Goal: Information Seeking & Learning: Learn about a topic

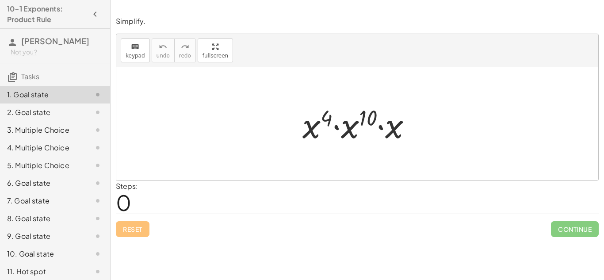
click at [316, 223] on div "Reset Continue" at bounding box center [357, 225] width 483 height 23
click at [97, 11] on icon "button" at bounding box center [95, 14] width 11 height 11
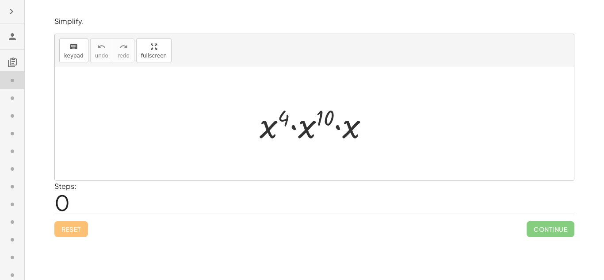
click at [10, 10] on icon "button" at bounding box center [11, 11] width 11 height 11
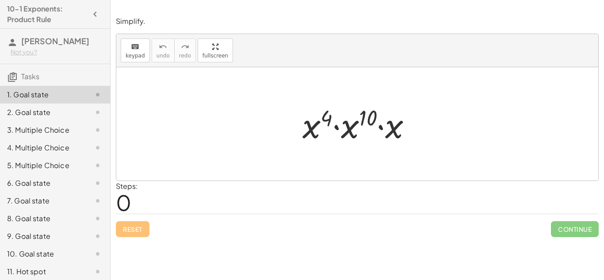
click at [352, 142] on div at bounding box center [360, 124] width 125 height 46
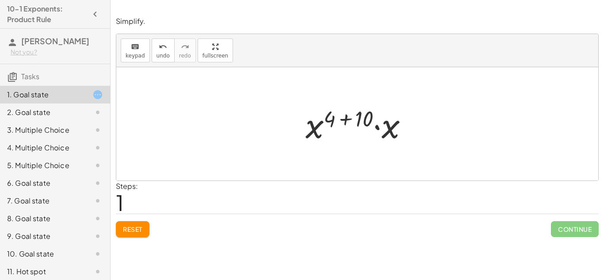
click at [317, 125] on div at bounding box center [360, 124] width 119 height 46
click at [319, 127] on div at bounding box center [360, 124] width 119 height 46
click at [132, 231] on span "Reset" at bounding box center [132, 229] width 19 height 8
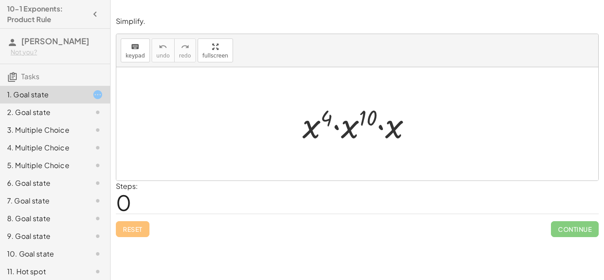
click at [390, 133] on div at bounding box center [360, 124] width 125 height 46
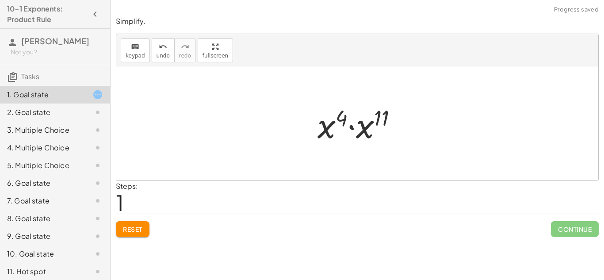
click at [367, 128] on div at bounding box center [361, 124] width 96 height 46
click at [345, 119] on div at bounding box center [360, 124] width 89 height 44
click at [379, 119] on div at bounding box center [360, 124] width 89 height 44
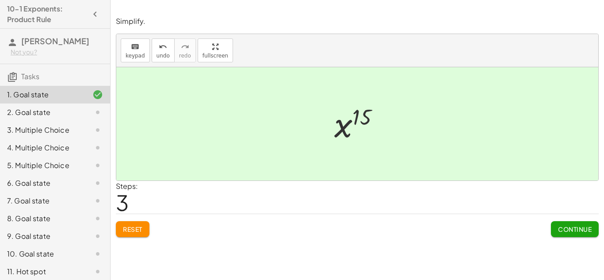
click at [568, 229] on span "Continue" at bounding box center [575, 229] width 34 height 8
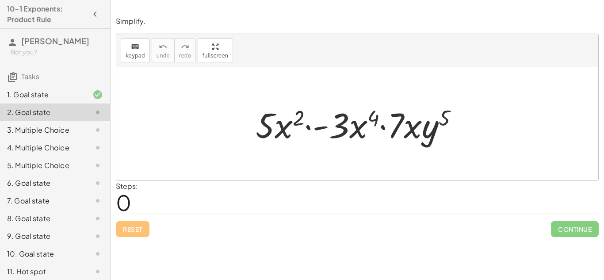
click at [318, 129] on div at bounding box center [360, 124] width 219 height 46
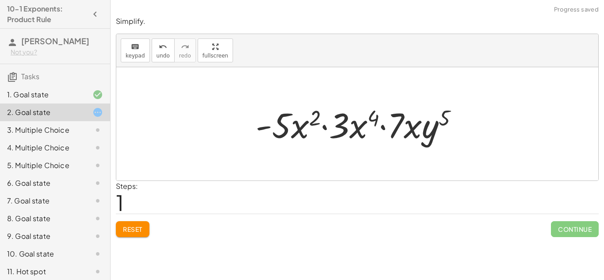
click at [134, 231] on span "Reset" at bounding box center [132, 229] width 19 height 8
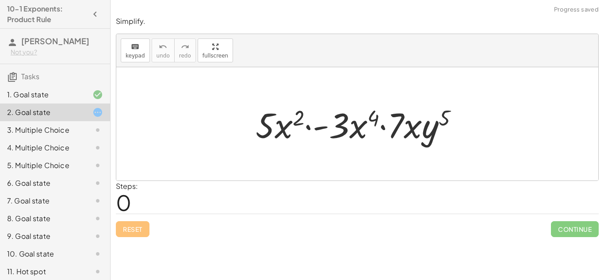
click at [348, 121] on div at bounding box center [360, 124] width 219 height 46
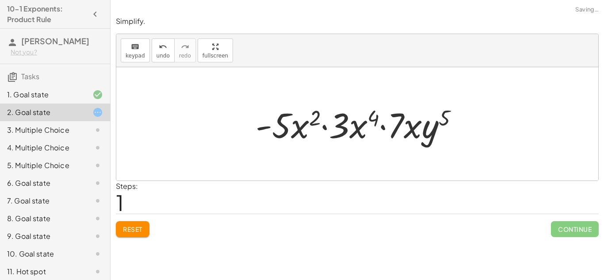
click at [140, 232] on span "Reset" at bounding box center [132, 229] width 19 height 8
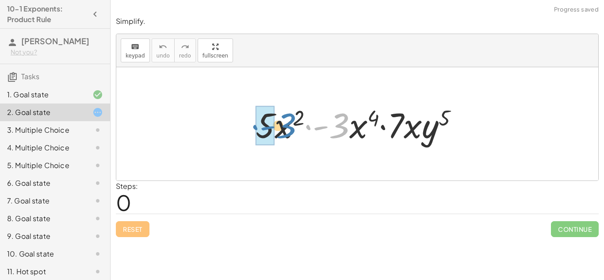
drag, startPoint x: 346, startPoint y: 132, endPoint x: 293, endPoint y: 132, distance: 53.1
click at [293, 132] on div at bounding box center [360, 124] width 219 height 46
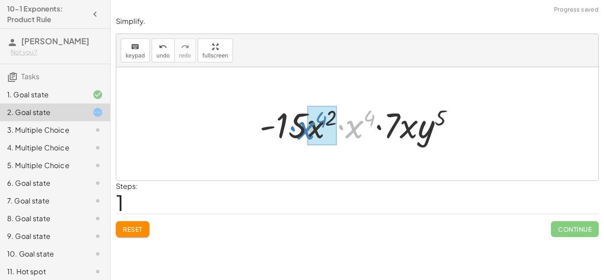
drag, startPoint x: 350, startPoint y: 128, endPoint x: 303, endPoint y: 129, distance: 47.3
click at [303, 129] on div at bounding box center [360, 124] width 211 height 46
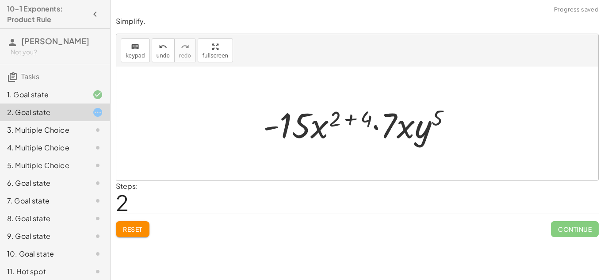
click at [369, 115] on div at bounding box center [361, 124] width 204 height 46
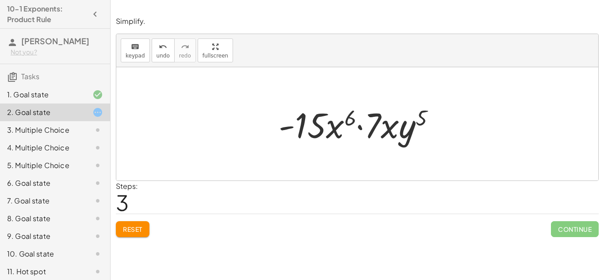
click at [357, 119] on div at bounding box center [360, 124] width 173 height 46
click at [308, 120] on div at bounding box center [360, 124] width 173 height 46
click at [404, 129] on div at bounding box center [360, 124] width 173 height 46
click at [385, 132] on div at bounding box center [360, 124] width 173 height 46
drag, startPoint x: 385, startPoint y: 132, endPoint x: 327, endPoint y: 130, distance: 58.4
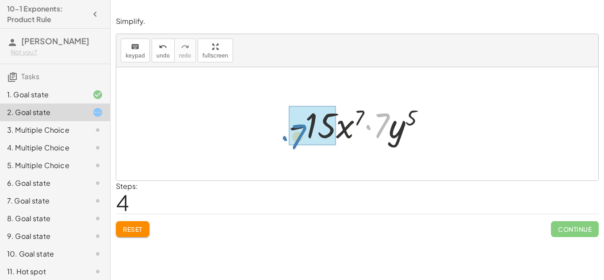
drag, startPoint x: 385, startPoint y: 130, endPoint x: 304, endPoint y: 139, distance: 81.5
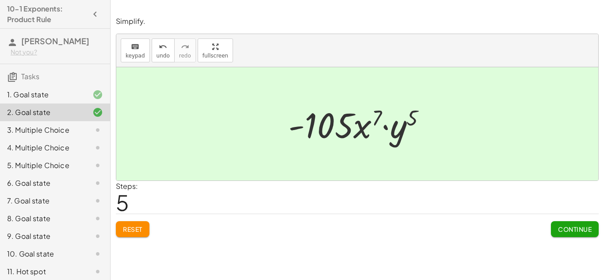
click at [571, 233] on span "Continue" at bounding box center [575, 229] width 34 height 8
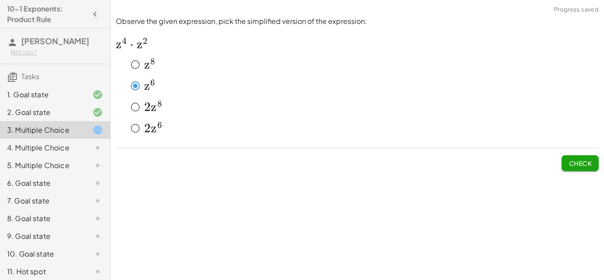
click at [572, 167] on span "Check" at bounding box center [580, 163] width 23 height 8
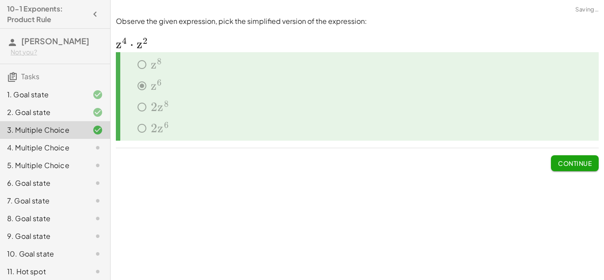
click at [572, 167] on span "Continue" at bounding box center [575, 163] width 34 height 8
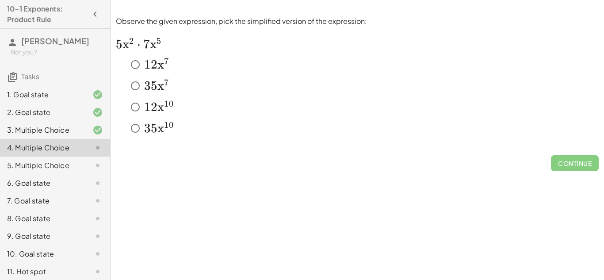
click at [146, 84] on span "3" at bounding box center [147, 85] width 7 height 15
click at [586, 165] on span "Check" at bounding box center [580, 163] width 23 height 8
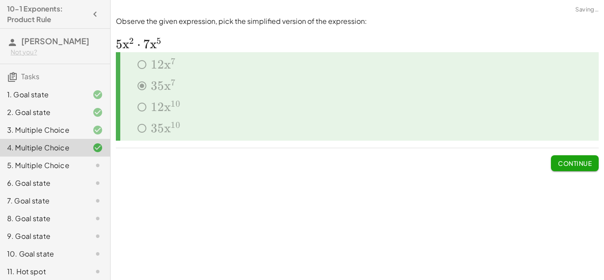
click at [586, 165] on span "Continue" at bounding box center [575, 163] width 34 height 8
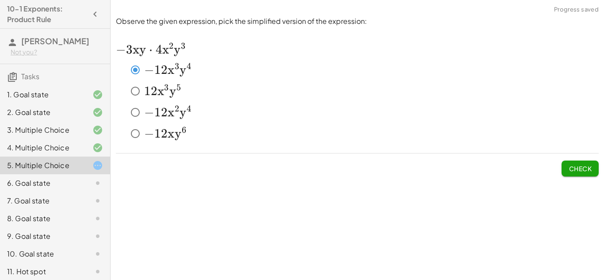
click at [569, 165] on span "Check" at bounding box center [580, 169] width 23 height 8
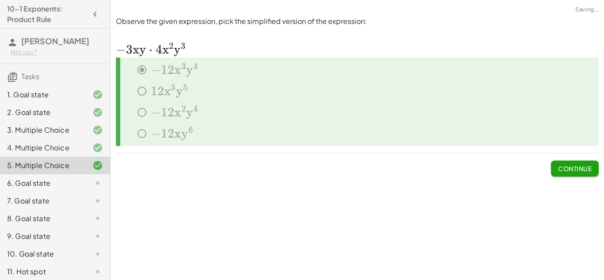
click at [568, 166] on span "Continue" at bounding box center [575, 169] width 34 height 8
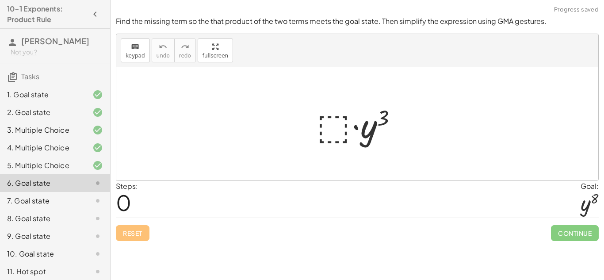
click at [336, 128] on div at bounding box center [360, 124] width 97 height 46
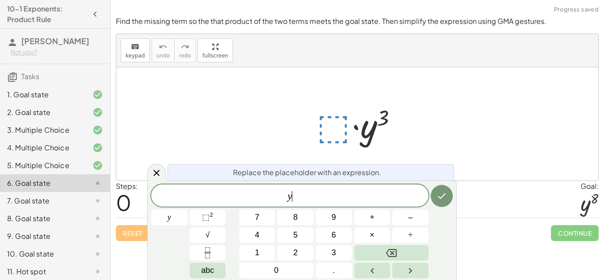
scroll to position [1, 0]
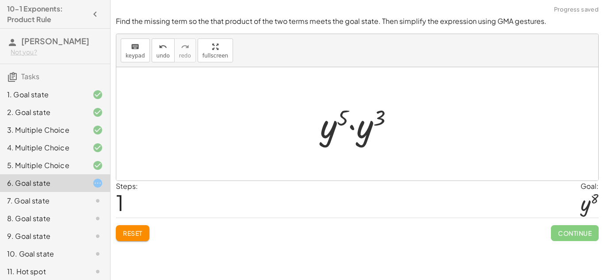
click at [366, 131] on div at bounding box center [360, 124] width 89 height 46
click at [360, 116] on div at bounding box center [361, 124] width 85 height 44
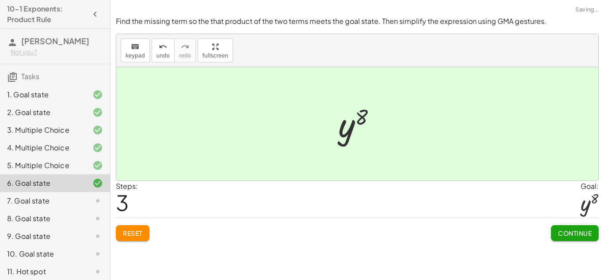
click at [562, 228] on button "Continue" at bounding box center [575, 233] width 48 height 16
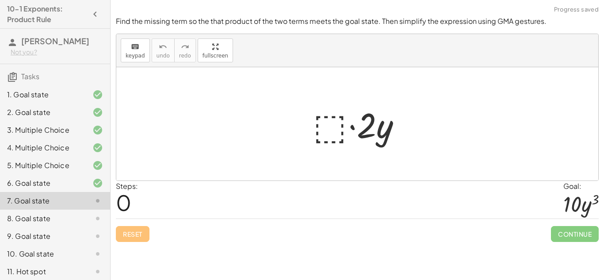
click at [326, 127] on div at bounding box center [361, 124] width 104 height 46
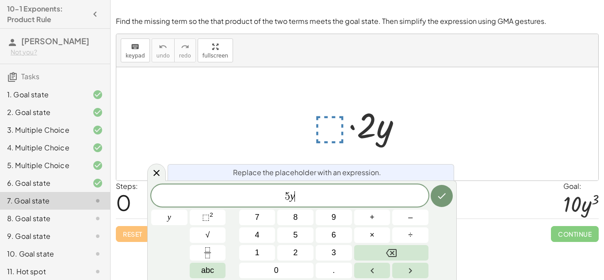
scroll to position [2, 0]
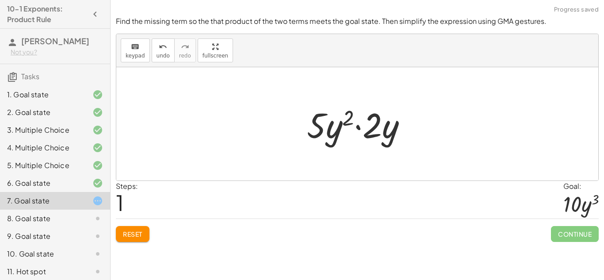
click at [367, 132] on div at bounding box center [361, 124] width 116 height 46
click at [380, 123] on div at bounding box center [361, 124] width 116 height 46
drag, startPoint x: 380, startPoint y: 123, endPoint x: 319, endPoint y: 122, distance: 61.1
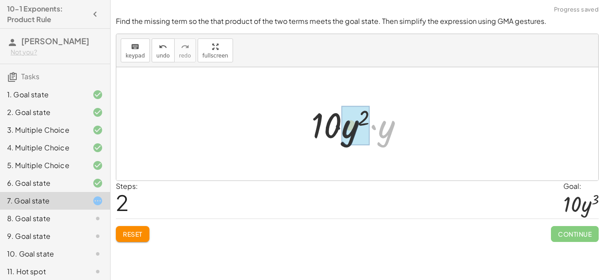
drag, startPoint x: 393, startPoint y: 123, endPoint x: 352, endPoint y: 123, distance: 40.7
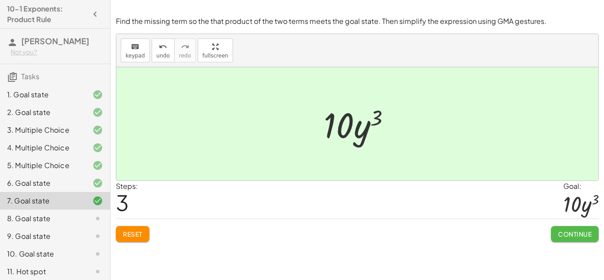
click at [588, 227] on button "Continue" at bounding box center [575, 234] width 48 height 16
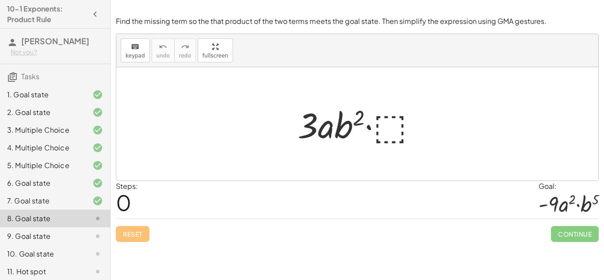
click at [389, 126] on div at bounding box center [360, 124] width 135 height 46
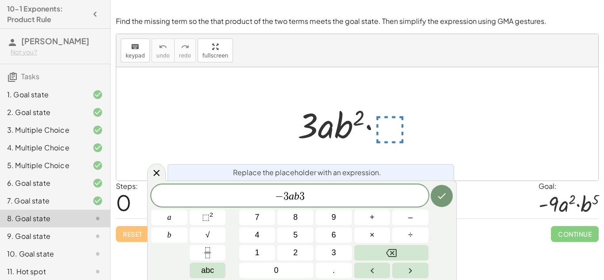
scroll to position [5, 0]
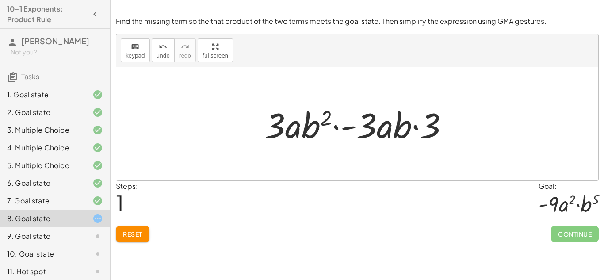
click at [370, 129] on div at bounding box center [361, 124] width 200 height 46
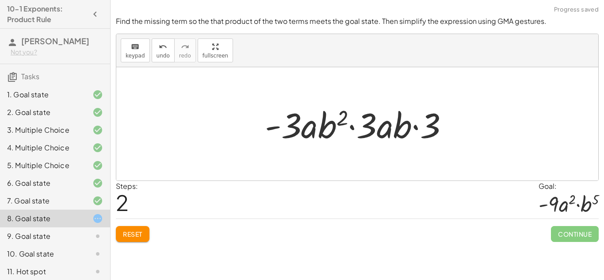
click at [273, 130] on div at bounding box center [361, 124] width 200 height 46
click at [272, 127] on div at bounding box center [361, 124] width 200 height 46
drag, startPoint x: 272, startPoint y: 127, endPoint x: 360, endPoint y: 126, distance: 88.1
click at [360, 126] on div at bounding box center [361, 124] width 200 height 46
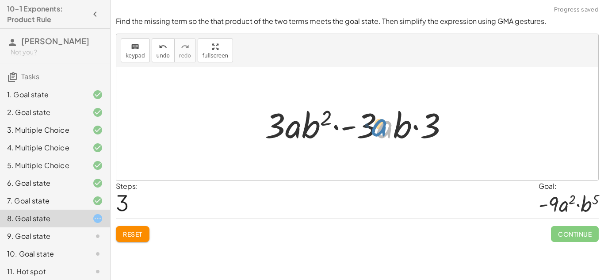
click at [386, 131] on div at bounding box center [361, 124] width 200 height 46
drag, startPoint x: 435, startPoint y: 132, endPoint x: 267, endPoint y: 142, distance: 168.5
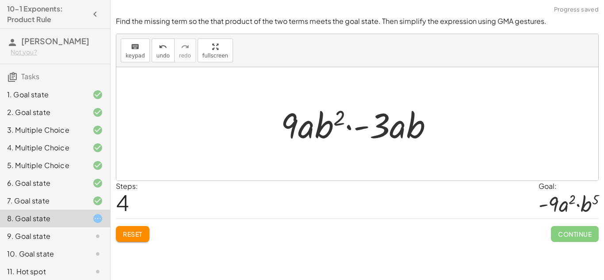
click at [138, 230] on span "Reset" at bounding box center [132, 234] width 19 height 8
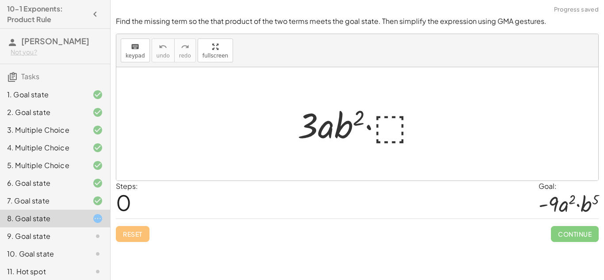
click at [381, 123] on div at bounding box center [360, 124] width 135 height 46
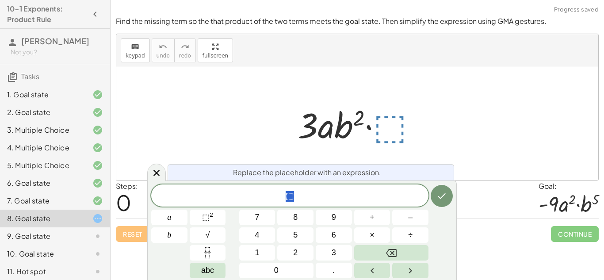
click at [381, 123] on div at bounding box center [360, 124] width 135 height 46
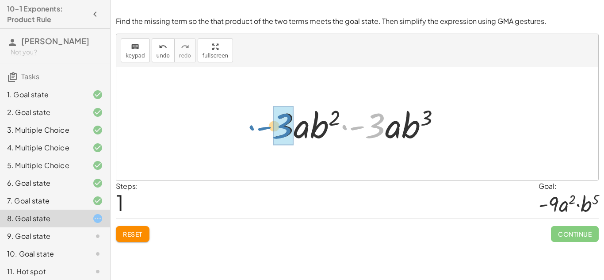
drag, startPoint x: 377, startPoint y: 127, endPoint x: 282, endPoint y: 128, distance: 94.7
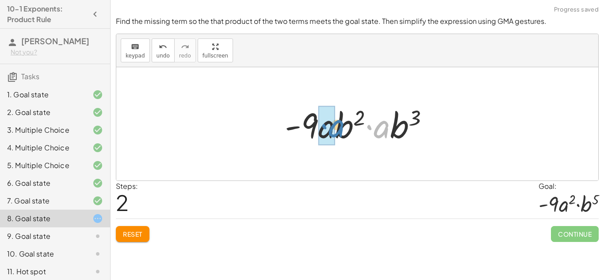
drag, startPoint x: 381, startPoint y: 132, endPoint x: 334, endPoint y: 131, distance: 46.5
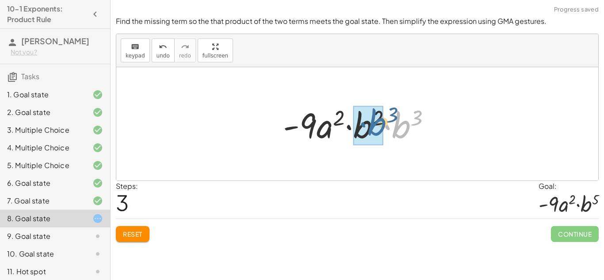
drag, startPoint x: 394, startPoint y: 128, endPoint x: 367, endPoint y: 125, distance: 27.2
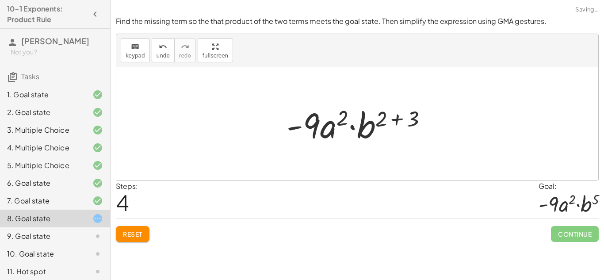
click at [403, 121] on div at bounding box center [360, 124] width 157 height 46
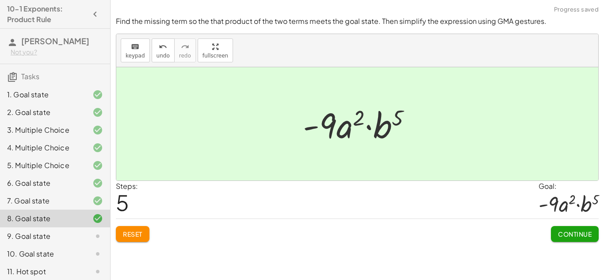
click at [590, 236] on span "Continue" at bounding box center [575, 234] width 34 height 8
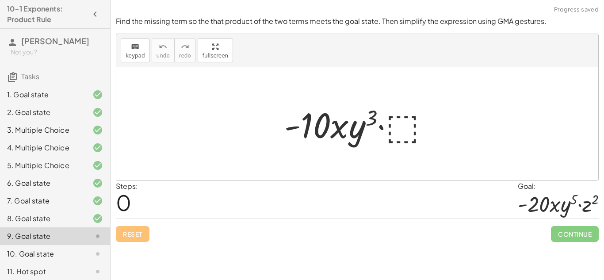
click at [403, 129] on div at bounding box center [360, 124] width 161 height 46
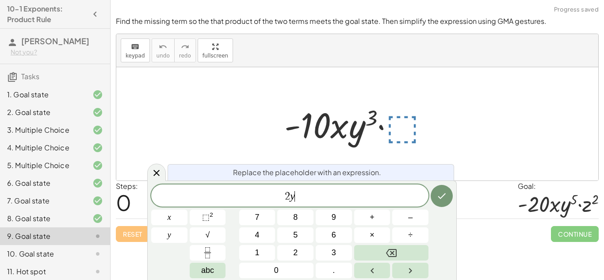
scroll to position [9, 0]
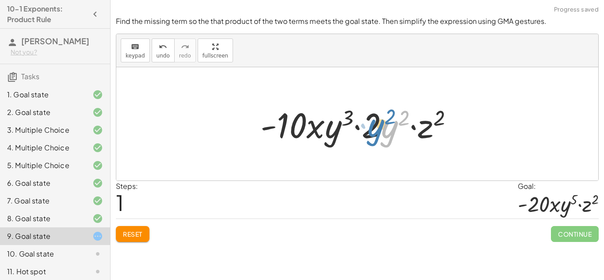
drag, startPoint x: 387, startPoint y: 123, endPoint x: 378, endPoint y: 123, distance: 8.9
click at [378, 123] on div at bounding box center [360, 124] width 209 height 46
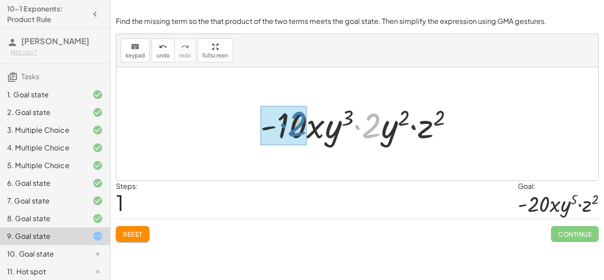
drag, startPoint x: 374, startPoint y: 122, endPoint x: 299, endPoint y: 120, distance: 75.2
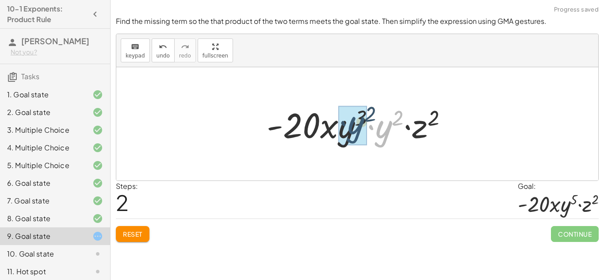
drag, startPoint x: 386, startPoint y: 135, endPoint x: 356, endPoint y: 131, distance: 30.8
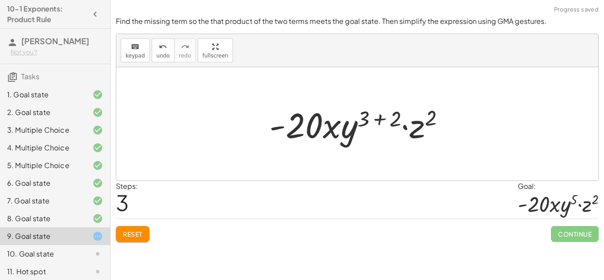
click at [382, 115] on div at bounding box center [361, 124] width 192 height 46
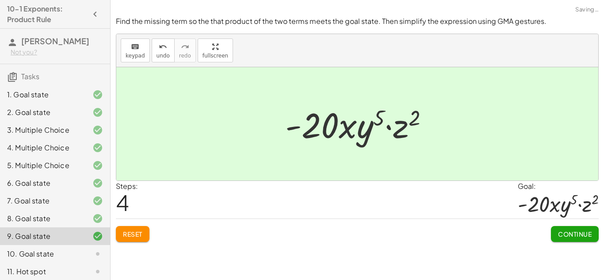
click at [565, 231] on span "Continue" at bounding box center [575, 234] width 34 height 8
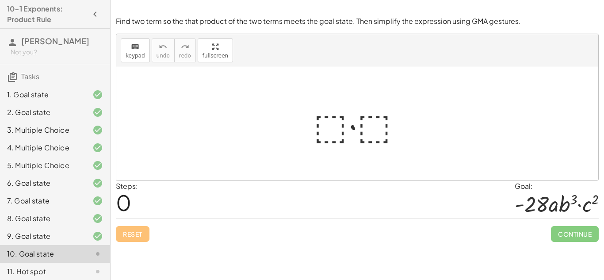
click at [375, 126] on div at bounding box center [361, 124] width 104 height 46
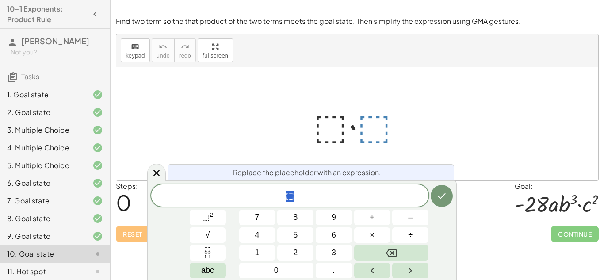
scroll to position [10, 0]
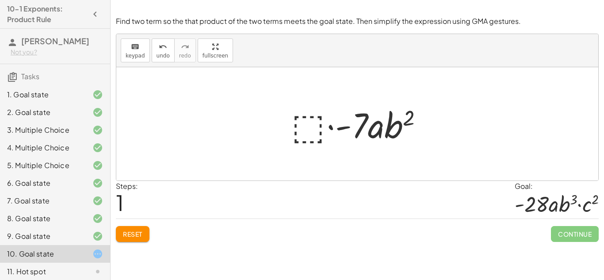
click at [316, 112] on div at bounding box center [360, 124] width 147 height 46
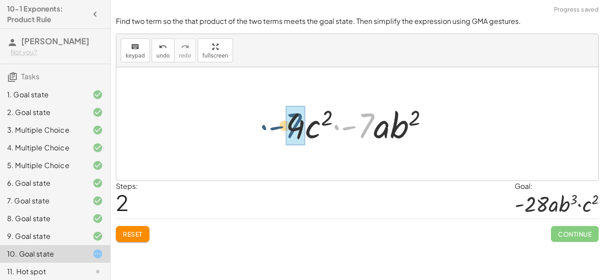
drag, startPoint x: 365, startPoint y: 125, endPoint x: 290, endPoint y: 125, distance: 75.2
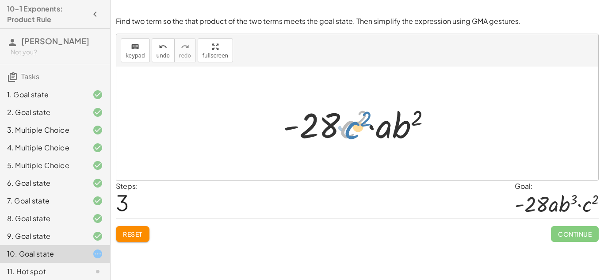
drag, startPoint x: 349, startPoint y: 129, endPoint x: 353, endPoint y: 130, distance: 4.5
click at [353, 130] on div at bounding box center [361, 124] width 164 height 46
click at [126, 236] on span "Reset" at bounding box center [132, 234] width 19 height 8
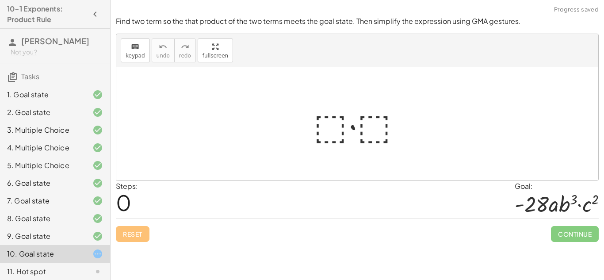
click at [338, 123] on div at bounding box center [361, 124] width 104 height 46
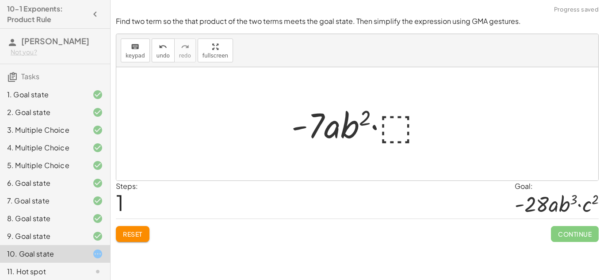
click at [391, 119] on div at bounding box center [360, 124] width 147 height 46
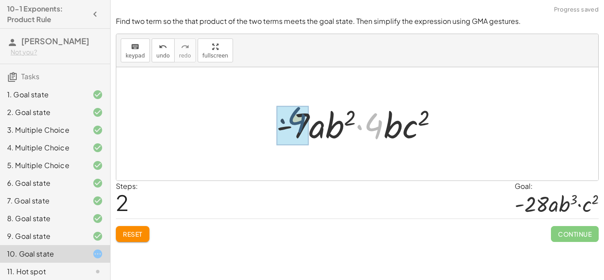
drag, startPoint x: 380, startPoint y: 125, endPoint x: 303, endPoint y: 119, distance: 77.7
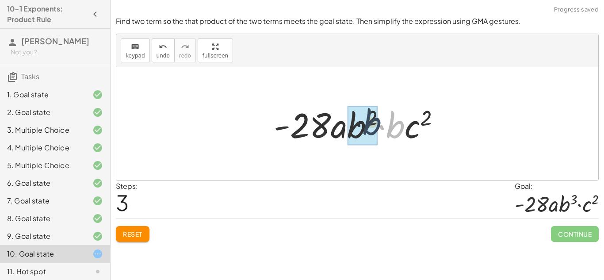
drag, startPoint x: 397, startPoint y: 126, endPoint x: 367, endPoint y: 123, distance: 30.7
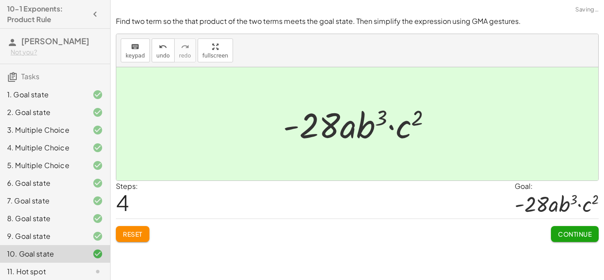
click at [576, 240] on button "Continue" at bounding box center [575, 234] width 48 height 16
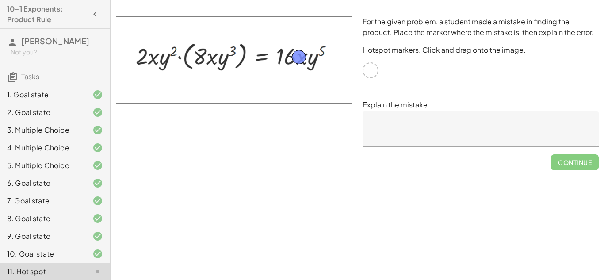
drag, startPoint x: 370, startPoint y: 66, endPoint x: 298, endPoint y: 53, distance: 72.9
drag, startPoint x: 301, startPoint y: 59, endPoint x: 216, endPoint y: 59, distance: 85.4
drag, startPoint x: 214, startPoint y: 55, endPoint x: 304, endPoint y: 50, distance: 90.4
click at [385, 128] on textarea at bounding box center [481, 128] width 236 height 35
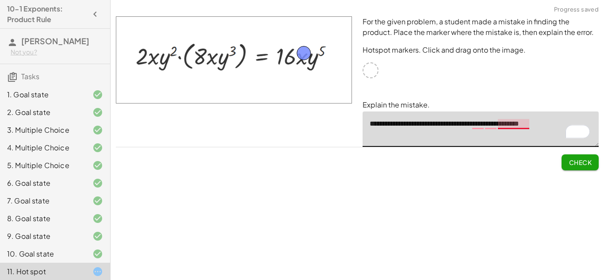
click at [510, 125] on textarea "**********" at bounding box center [481, 128] width 236 height 35
click at [491, 121] on textarea "**********" at bounding box center [481, 128] width 236 height 35
click at [504, 155] on div "Check" at bounding box center [357, 158] width 483 height 23
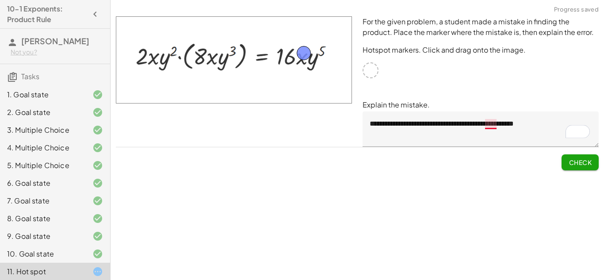
click at [492, 126] on textarea "**********" at bounding box center [481, 128] width 236 height 35
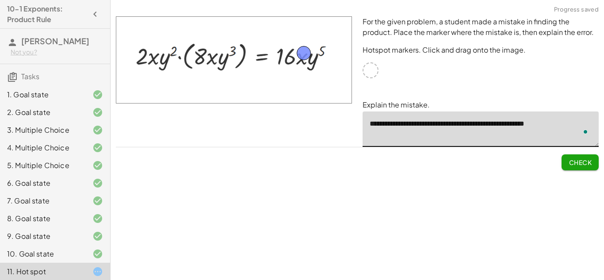
click at [566, 122] on textarea "**********" at bounding box center [481, 128] width 236 height 35
click at [543, 125] on textarea "**********" at bounding box center [481, 128] width 236 height 35
click at [573, 163] on span "Check" at bounding box center [580, 162] width 23 height 8
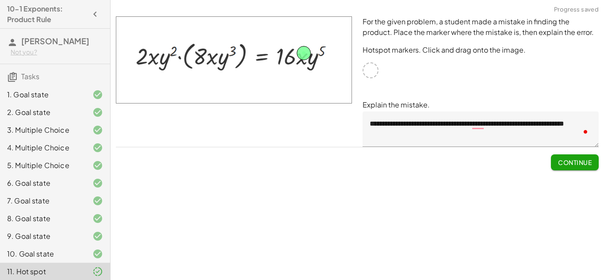
click at [570, 160] on span "Continue" at bounding box center [575, 162] width 34 height 8
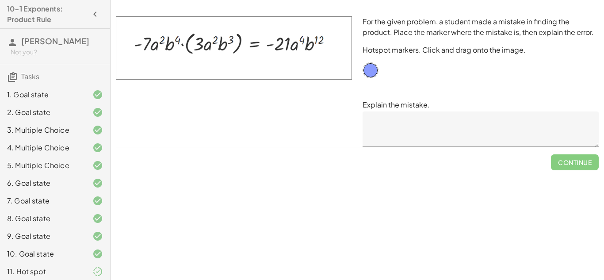
click at [102, 270] on icon at bounding box center [97, 271] width 11 height 11
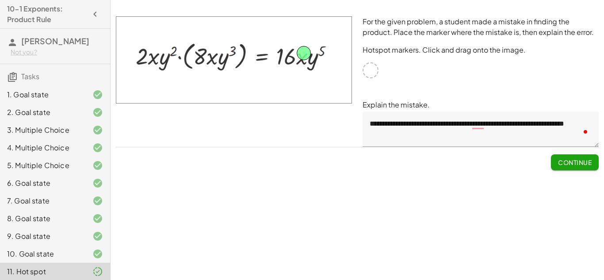
click at [476, 125] on textarea "**********" at bounding box center [481, 128] width 236 height 35
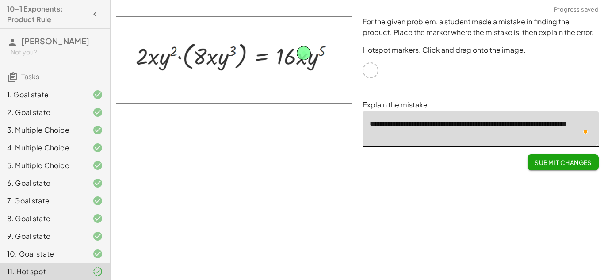
type textarea "**********"
click at [540, 162] on span "Submit Changes" at bounding box center [563, 162] width 57 height 8
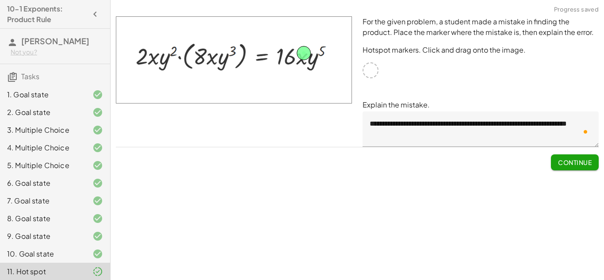
click at [568, 164] on span "Continue" at bounding box center [575, 162] width 34 height 8
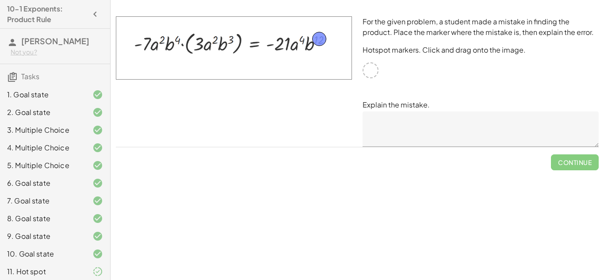
drag, startPoint x: 368, startPoint y: 73, endPoint x: 317, endPoint y: 42, distance: 59.9
click at [397, 118] on textarea at bounding box center [481, 128] width 236 height 35
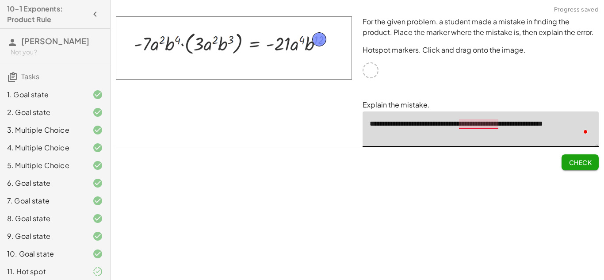
click at [484, 120] on textarea "**********" at bounding box center [481, 128] width 236 height 35
type textarea "**********"
click at [592, 161] on button "Check" at bounding box center [580, 162] width 37 height 16
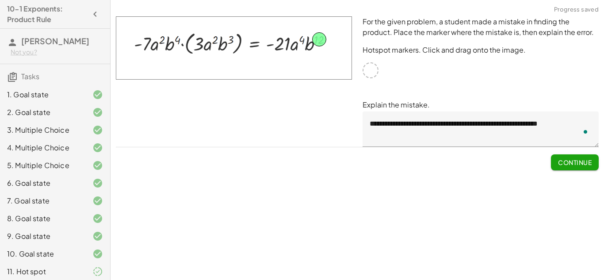
click at [592, 161] on button "Continue" at bounding box center [575, 162] width 48 height 16
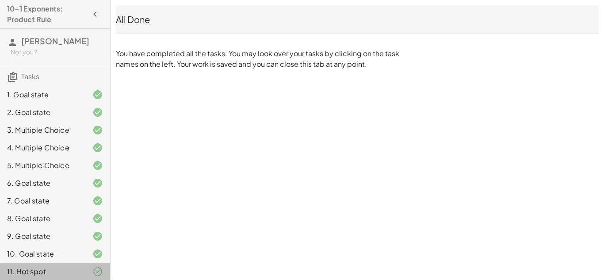
click at [35, 268] on div "11. Hot spot" at bounding box center [42, 271] width 71 height 11
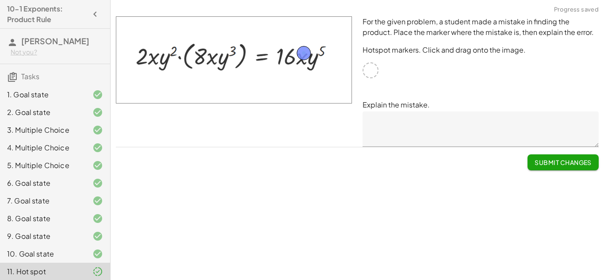
click at [289, 250] on div "Simplify. keyboard keypad undo undo redo redo fullscreen × Steps: 3 Reset Conti…" at bounding box center [358, 140] width 494 height 280
click at [549, 165] on span "Submit Changes" at bounding box center [563, 162] width 57 height 8
click at [558, 166] on span "Continue" at bounding box center [575, 162] width 34 height 8
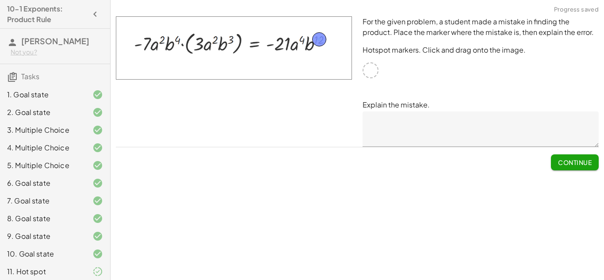
click at [557, 167] on button "Continue" at bounding box center [575, 162] width 48 height 16
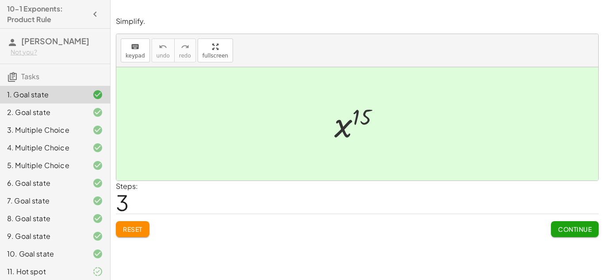
click at [97, 110] on icon at bounding box center [97, 112] width 11 height 11
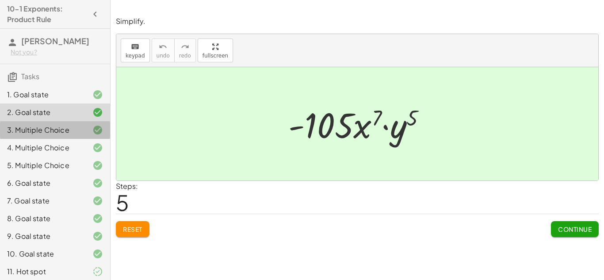
click at [97, 130] on icon at bounding box center [97, 130] width 11 height 11
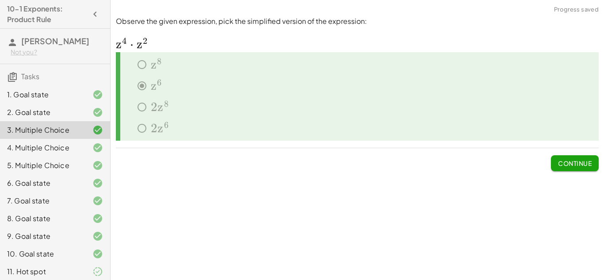
click at [100, 142] on icon at bounding box center [97, 147] width 11 height 11
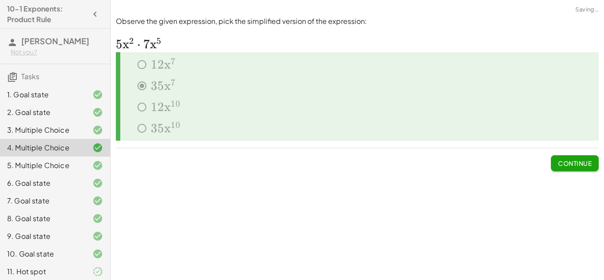
click at [99, 162] on icon at bounding box center [97, 165] width 11 height 11
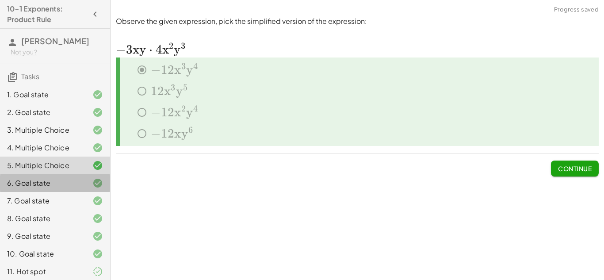
click at [99, 210] on div "6. Goal state" at bounding box center [55, 219] width 110 height 18
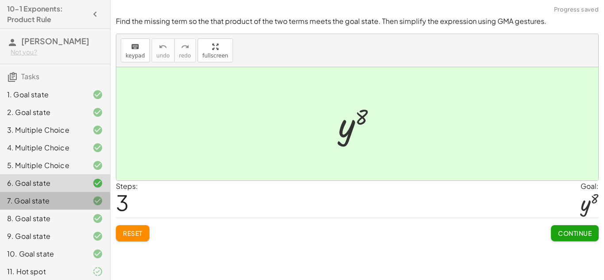
click at [96, 204] on icon at bounding box center [97, 201] width 11 height 11
